Goal: Task Accomplishment & Management: Use online tool/utility

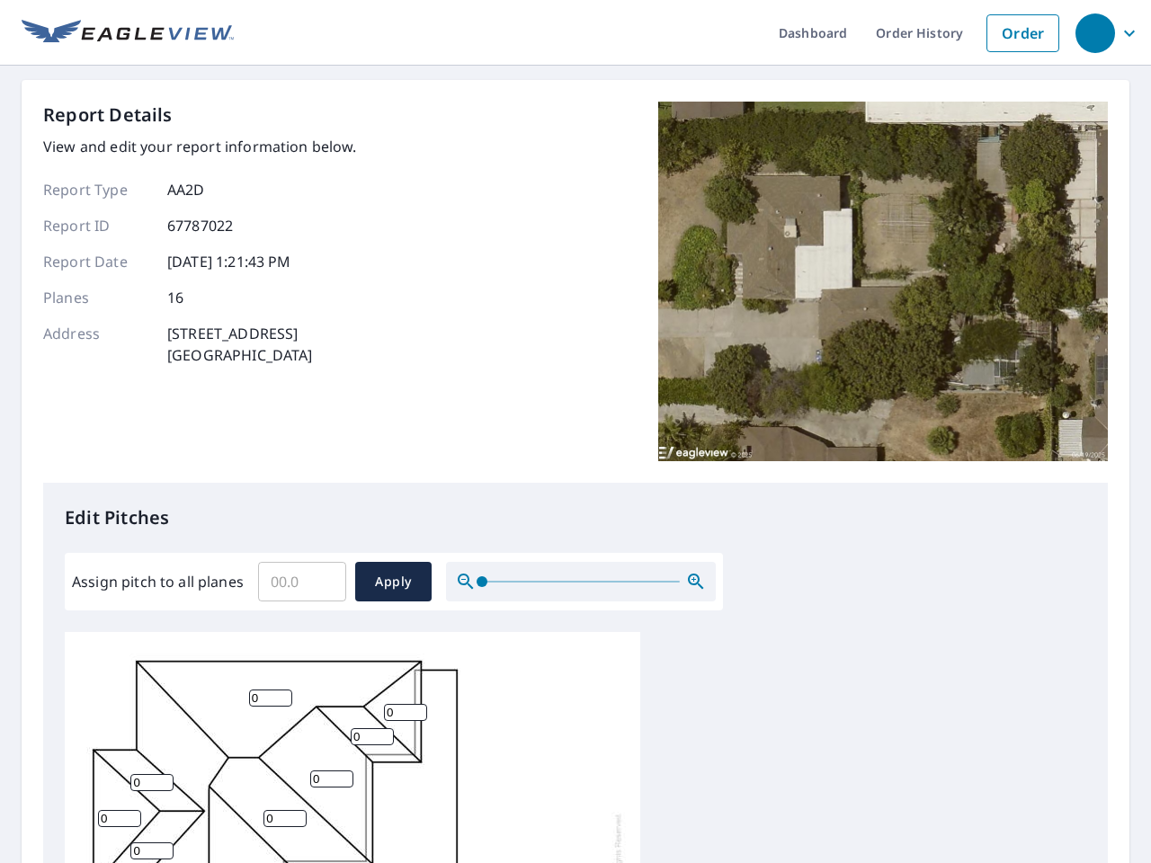
click at [575, 432] on div "Report Details View and edit your report information below. Report Type AA2D Re…" at bounding box center [575, 292] width 1065 height 381
click at [1094, 32] on div "button" at bounding box center [1095, 33] width 40 height 40
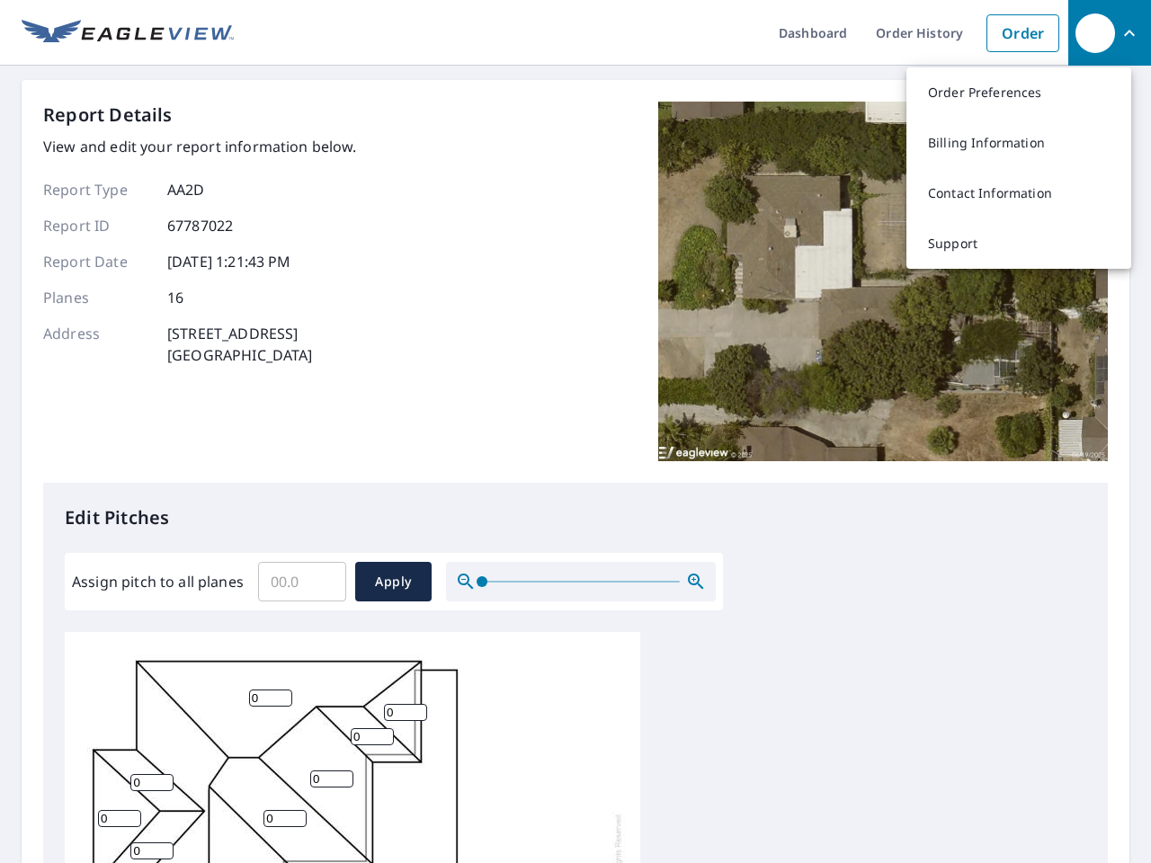
click at [302, 582] on input "Assign pitch to all planes" at bounding box center [302, 582] width 88 height 50
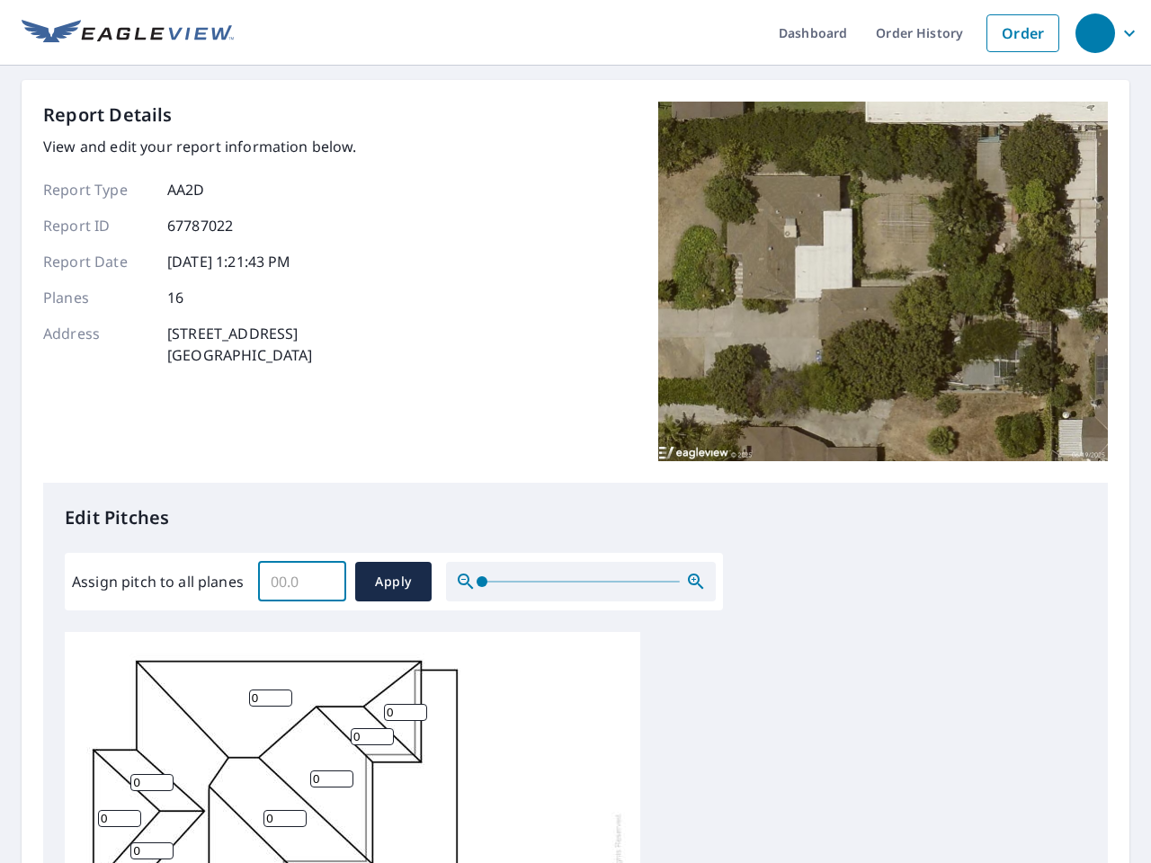
click at [393, 582] on span "Apply" at bounding box center [394, 582] width 48 height 22
click at [696, 582] on icon "button" at bounding box center [696, 582] width 22 height 22
